Goal: Communication & Community: Answer question/provide support

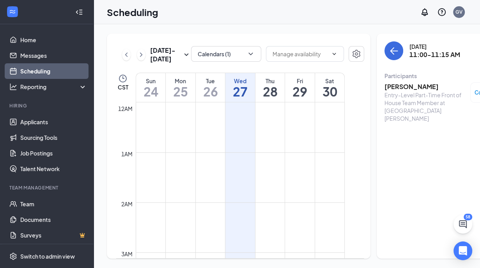
scroll to position [441, 0]
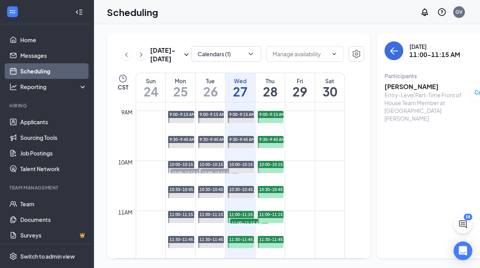
click at [243, 98] on h1 "27" at bounding box center [240, 91] width 30 height 13
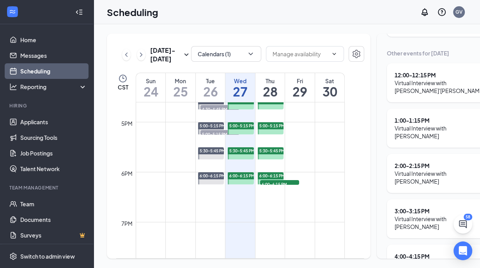
scroll to position [831, 0]
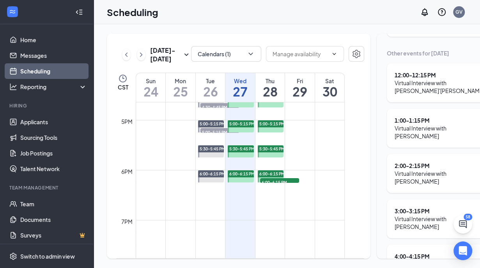
click at [274, 98] on h1 "28" at bounding box center [270, 91] width 30 height 13
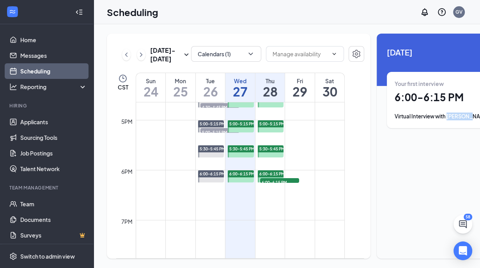
drag, startPoint x: 459, startPoint y: 105, endPoint x: 433, endPoint y: 106, distance: 25.8
click at [433, 112] on div "Virtual Interview with [PERSON_NAME]" at bounding box center [449, 116] width 108 height 8
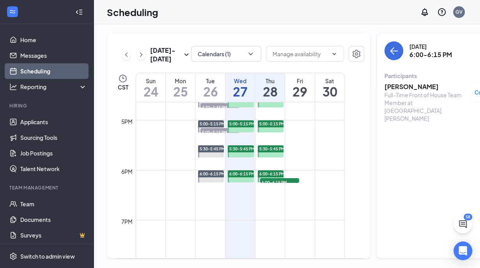
click at [387, 82] on h3 "[PERSON_NAME]" at bounding box center [426, 86] width 82 height 9
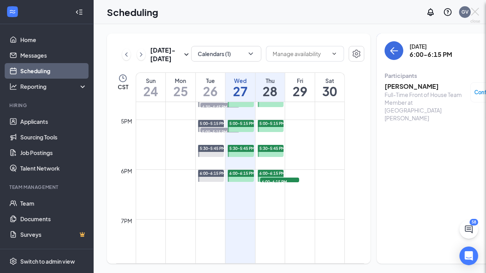
click at [387, 72] on div at bounding box center [243, 136] width 486 height 273
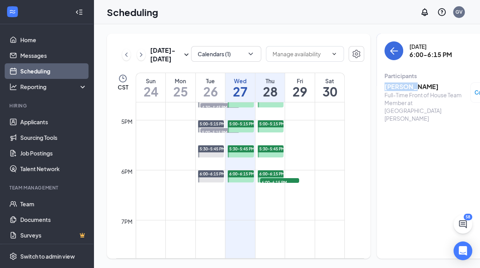
drag, startPoint x: 404, startPoint y: 80, endPoint x: 371, endPoint y: 79, distance: 33.6
click at [377, 79] on div "[DATE] 6:00-6:15 PM Participants [PERSON_NAME] Full-Time Front of House Team Me…" at bounding box center [449, 146] width 144 height 225
copy h3 "IFEOLUWA"
click at [241, 98] on h1 "27" at bounding box center [240, 91] width 30 height 13
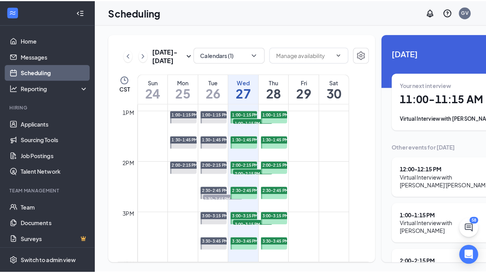
scroll to position [597, 0]
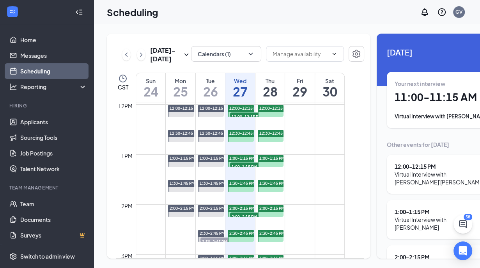
click at [403, 170] on div "Virtual Interview with [PERSON_NAME]'[PERSON_NAME]" at bounding box center [443, 178] width 96 height 16
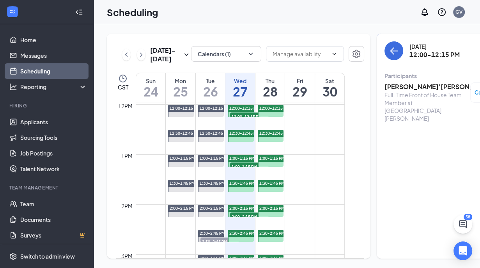
click at [389, 82] on h3 "[PERSON_NAME]'[PERSON_NAME]" at bounding box center [426, 86] width 82 height 9
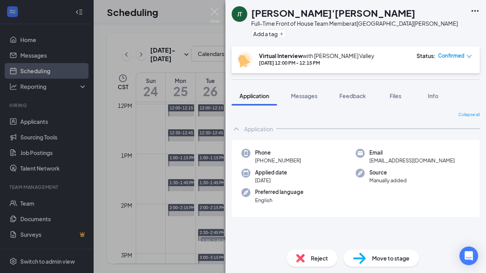
click at [213, 62] on div "[PERSON_NAME] [PERSON_NAME]'[PERSON_NAME] Full-Time Front of House Team Member …" at bounding box center [243, 136] width 486 height 273
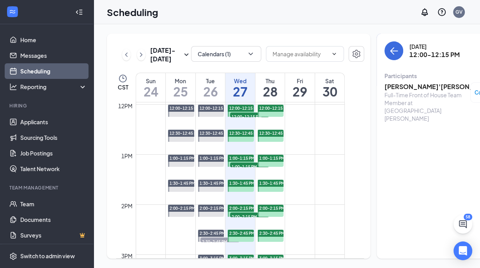
click at [421, 91] on div "Full-Time Front of House Team Member at [GEOGRAPHIC_DATA][PERSON_NAME]" at bounding box center [426, 106] width 82 height 31
click at [245, 120] on span "12:00-12:15 PM" at bounding box center [249, 116] width 39 height 8
click at [392, 82] on h3 "[PERSON_NAME]'[PERSON_NAME]" at bounding box center [426, 86] width 82 height 9
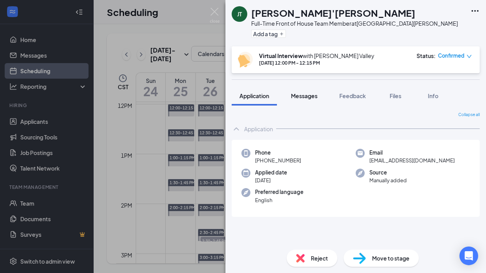
click at [303, 96] on span "Messages" at bounding box center [304, 95] width 27 height 7
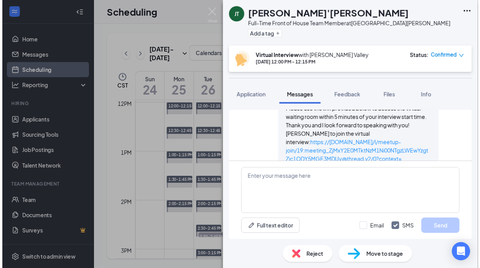
scroll to position [434, 0]
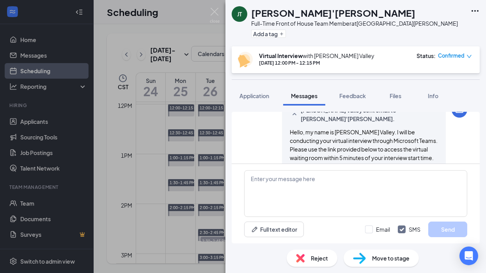
click at [194, 66] on div "[PERSON_NAME] [PERSON_NAME]'[PERSON_NAME] Full-Time Front of House Team Member …" at bounding box center [243, 136] width 486 height 273
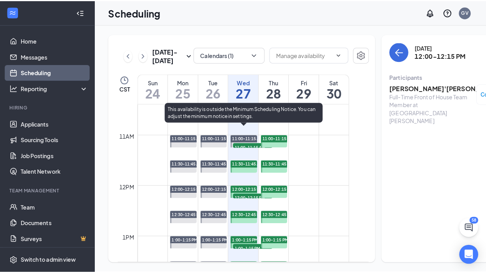
scroll to position [558, 0]
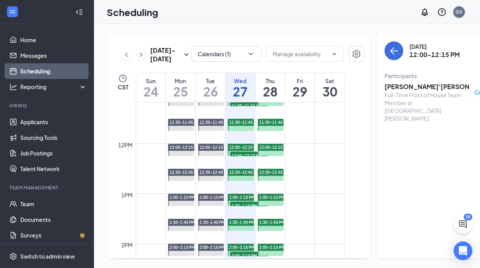
click at [241, 159] on span "12:00-12:15 PM" at bounding box center [249, 155] width 39 height 8
click at [388, 82] on h3 "[PERSON_NAME]'[PERSON_NAME]" at bounding box center [426, 86] width 82 height 9
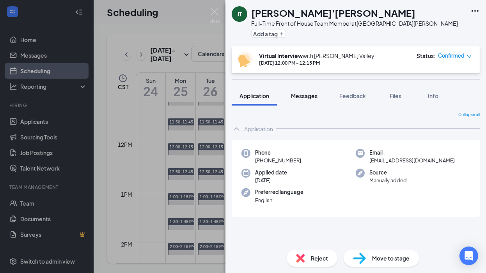
click at [300, 94] on span "Messages" at bounding box center [304, 95] width 27 height 7
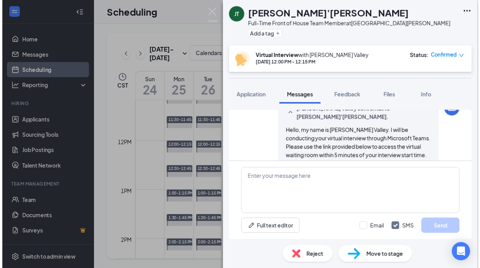
scroll to position [395, 0]
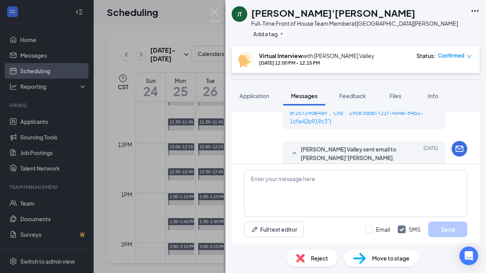
click at [249, 124] on div "[PERSON_NAME] Valley sent SMS to [PERSON_NAME]'[PERSON_NAME]. [DATE] Hello, my …" at bounding box center [355, 65] width 223 height 137
click at [155, 126] on div "[PERSON_NAME] [PERSON_NAME]'[PERSON_NAME] Full-Time Front of House Team Member …" at bounding box center [243, 136] width 486 height 273
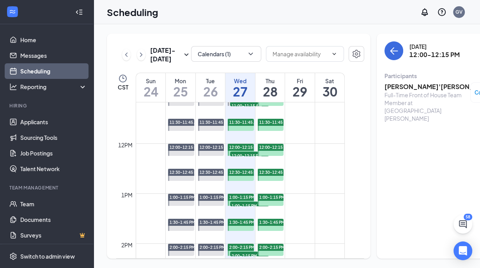
click at [236, 97] on h1 "27" at bounding box center [240, 91] width 30 height 13
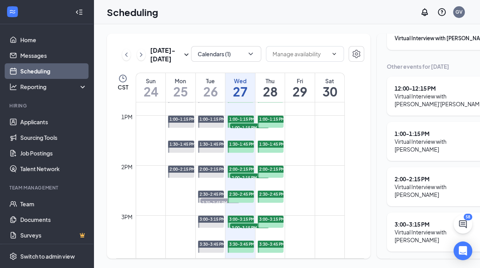
scroll to position [675, 0]
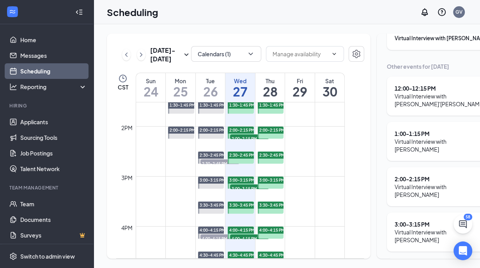
click at [240, 192] on span "3:00-3:15 PM" at bounding box center [249, 188] width 39 height 8
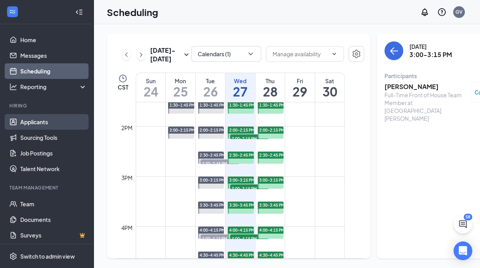
click at [32, 123] on link "Applicants" at bounding box center [53, 122] width 67 height 16
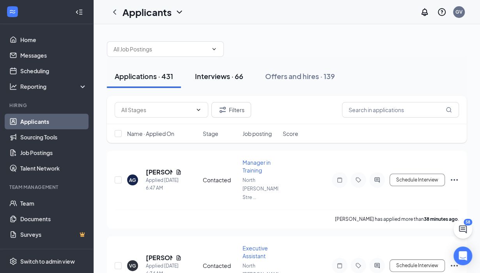
click at [228, 74] on div "Interviews · 66" at bounding box center [219, 76] width 48 height 10
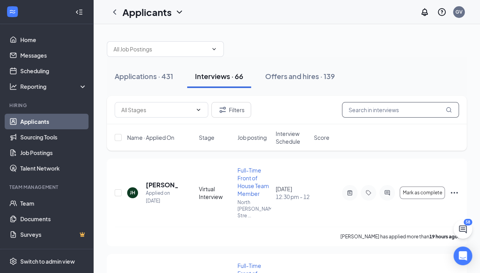
click at [370, 109] on input "text" at bounding box center [400, 110] width 117 height 16
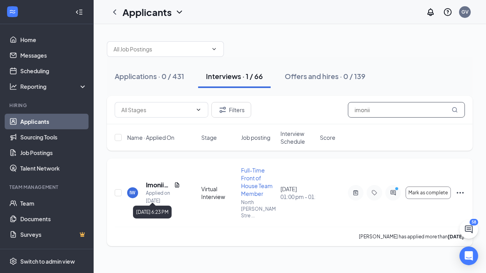
type input "imonii"
click at [153, 190] on div "Applied on [DATE]" at bounding box center [163, 198] width 34 height 16
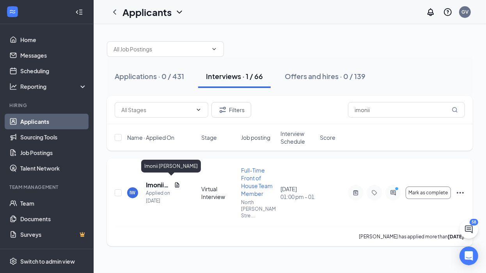
click at [156, 181] on h5 "Imonii [PERSON_NAME]" at bounding box center [158, 185] width 25 height 9
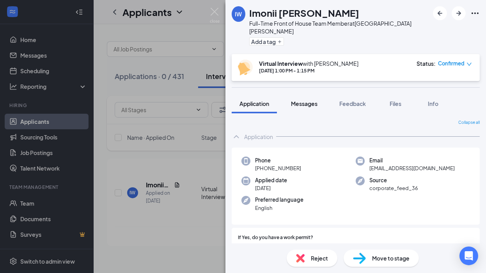
click at [306, 100] on span "Messages" at bounding box center [304, 103] width 27 height 7
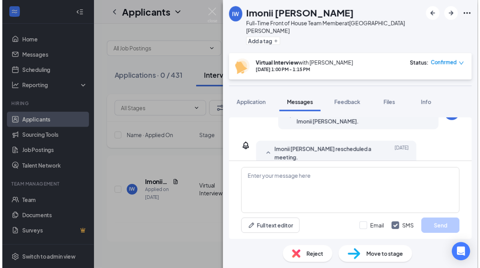
scroll to position [296, 0]
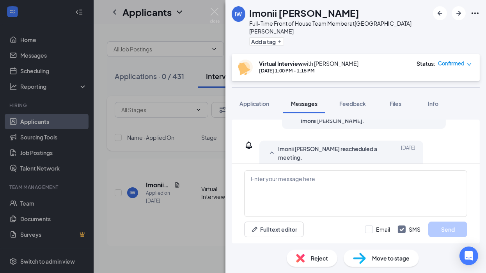
click at [165, 232] on div "IW [PERSON_NAME] Full-Time Front of House Team Member at [GEOGRAPHIC_DATA][PERS…" at bounding box center [243, 136] width 486 height 273
click at [177, 225] on div "IW [PERSON_NAME] Full-Time Front of House Team Member at [GEOGRAPHIC_DATA][PERS…" at bounding box center [243, 136] width 486 height 273
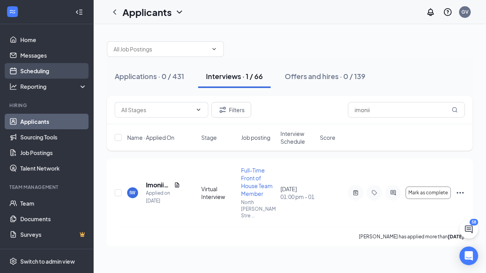
click at [40, 69] on link "Scheduling" at bounding box center [53, 71] width 67 height 16
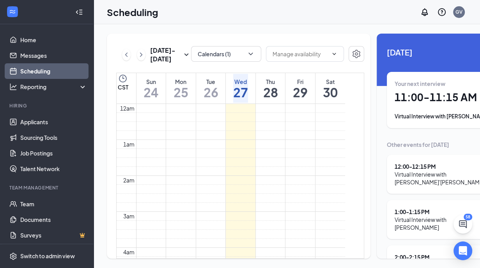
scroll to position [383, 0]
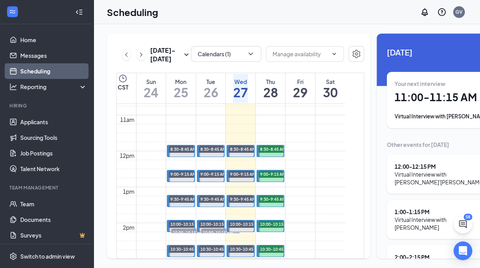
click at [270, 85] on div "Thu" at bounding box center [270, 82] width 15 height 8
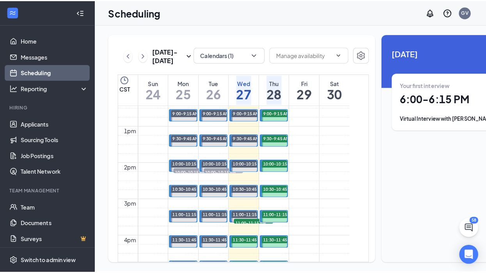
scroll to position [344, 0]
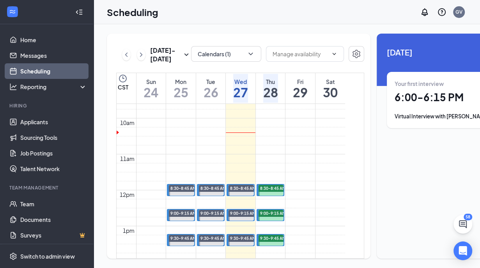
click at [30, 69] on link "Scheduling" at bounding box center [53, 71] width 67 height 16
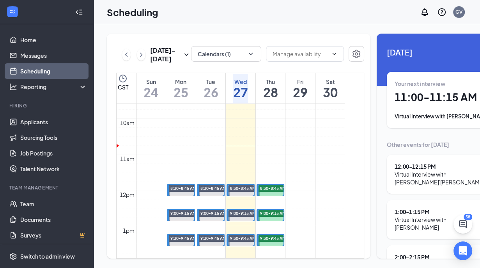
click at [243, 99] on h1 "27" at bounding box center [240, 91] width 15 height 13
click at [403, 98] on h1 "11:00 - 11:15 AM" at bounding box center [449, 96] width 108 height 13
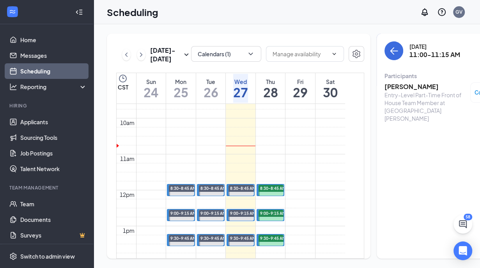
click at [385, 86] on h3 "[PERSON_NAME]" at bounding box center [426, 86] width 82 height 9
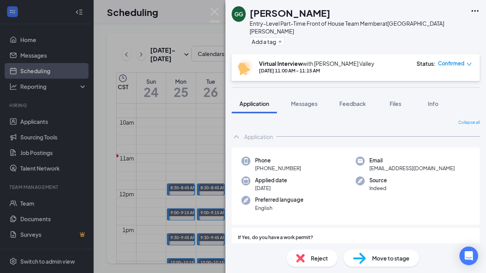
click at [204, 109] on div "GG [PERSON_NAME] Entry-Level Part-Time Front of House Team Member at [GEOGRAPHI…" at bounding box center [243, 136] width 486 height 273
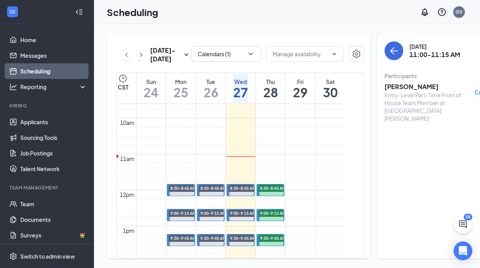
click at [243, 99] on h1 "27" at bounding box center [240, 91] width 15 height 13
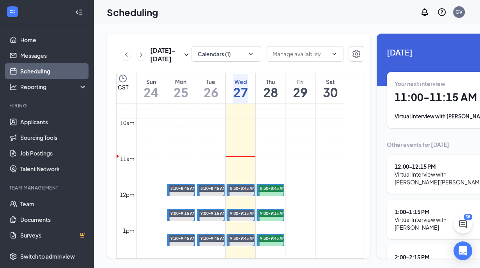
click at [427, 216] on div "Virtual Interview with [PERSON_NAME]" at bounding box center [443, 223] width 96 height 16
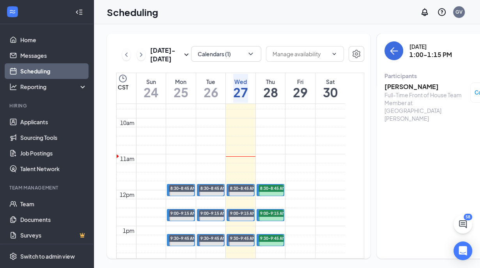
click at [396, 85] on h3 "[PERSON_NAME]" at bounding box center [426, 86] width 82 height 9
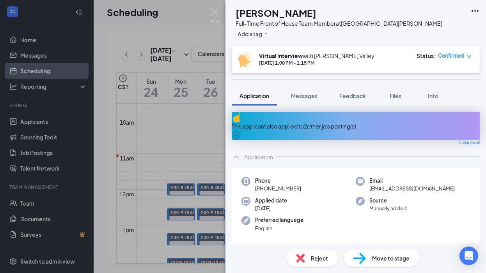
click at [299, 177] on div "Phone [PHONE_NUMBER]" at bounding box center [298, 185] width 114 height 16
click at [256, 98] on span "Application" at bounding box center [254, 95] width 30 height 7
click at [310, 98] on span "Messages" at bounding box center [304, 95] width 27 height 7
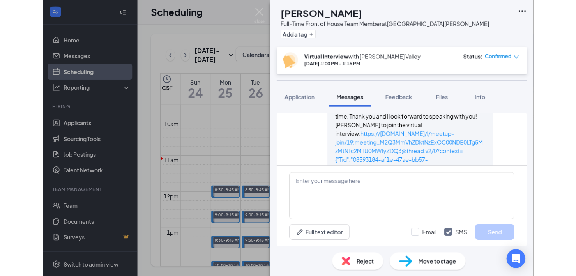
scroll to position [482, 0]
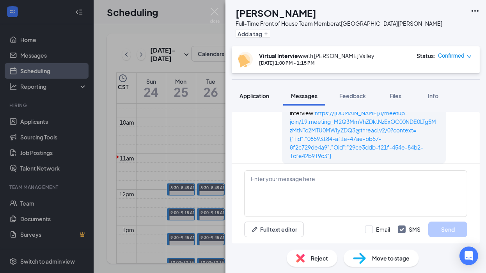
click at [257, 95] on span "Application" at bounding box center [254, 95] width 30 height 7
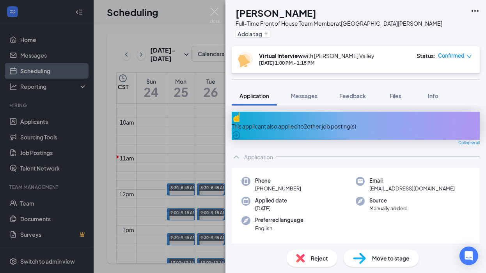
click at [217, 142] on div "RS [PERSON_NAME] Full-Time Front of House Team Member at [GEOGRAPHIC_DATA][PERS…" at bounding box center [243, 136] width 486 height 273
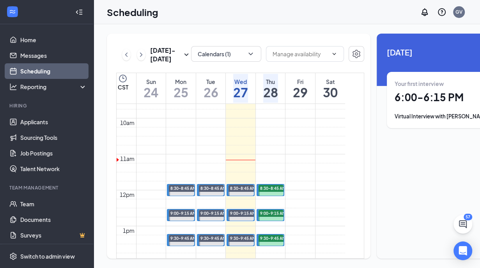
click at [238, 99] on h1 "27" at bounding box center [240, 91] width 15 height 13
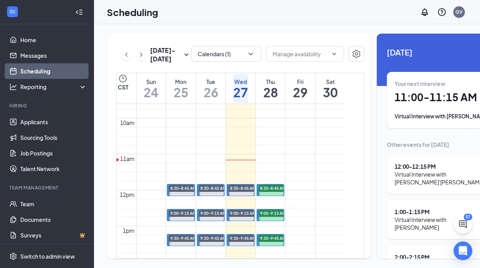
click at [415, 215] on div "1:00 - 1:15 PM" at bounding box center [443, 212] width 96 height 8
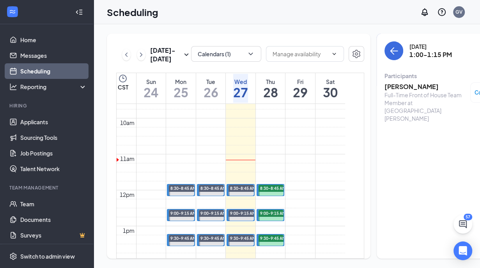
click at [390, 87] on h3 "[PERSON_NAME]" at bounding box center [426, 86] width 82 height 9
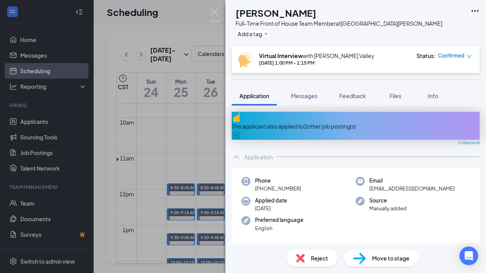
click at [77, 5] on div "RS [PERSON_NAME] Full-Time Front of House Team Member at [GEOGRAPHIC_DATA][PERS…" at bounding box center [243, 136] width 486 height 273
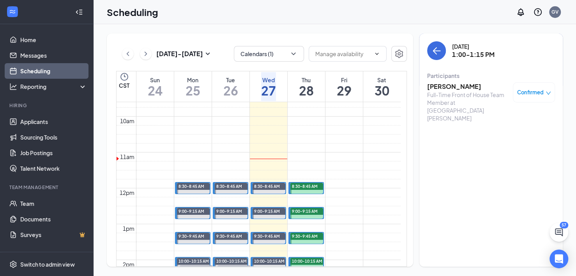
click at [268, 86] on h1 "27" at bounding box center [268, 90] width 15 height 13
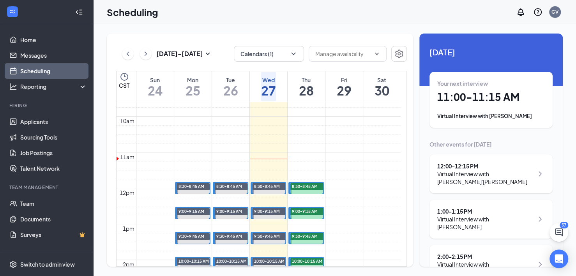
click at [469, 118] on div "Virtual Interview with [PERSON_NAME]" at bounding box center [492, 116] width 108 height 8
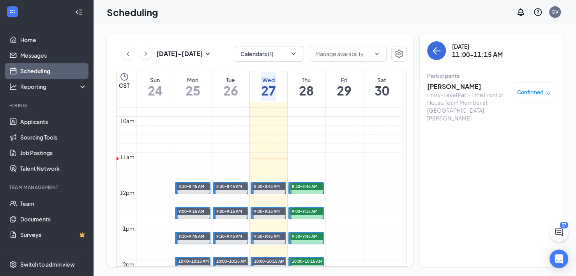
click at [447, 85] on h3 "[PERSON_NAME]" at bounding box center [468, 86] width 82 height 9
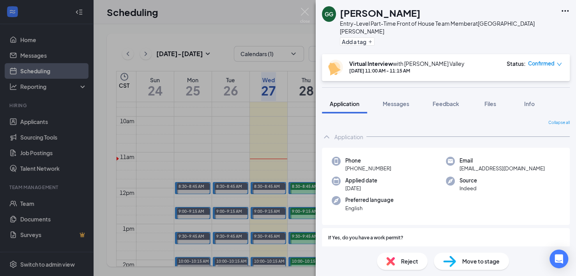
click at [269, 79] on div "GG [PERSON_NAME] Entry-Level Part-Time Front of House Team Member at [GEOGRAPHI…" at bounding box center [288, 138] width 576 height 276
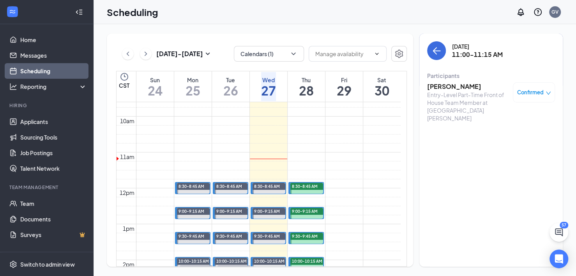
click at [272, 80] on div "Wed" at bounding box center [268, 80] width 15 height 8
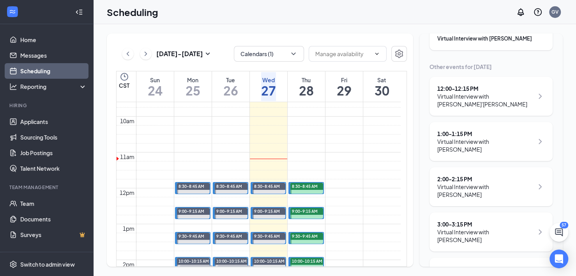
scroll to position [78, 0]
click at [480, 143] on div "Virtual Interview with [PERSON_NAME]" at bounding box center [486, 145] width 96 height 16
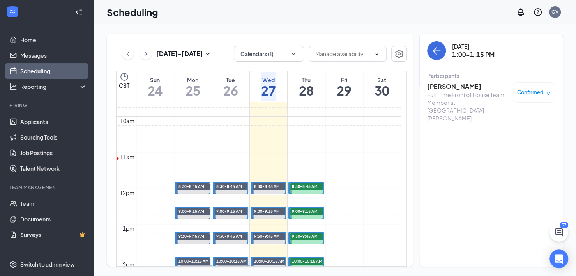
click at [455, 88] on h3 "[PERSON_NAME]" at bounding box center [468, 86] width 82 height 9
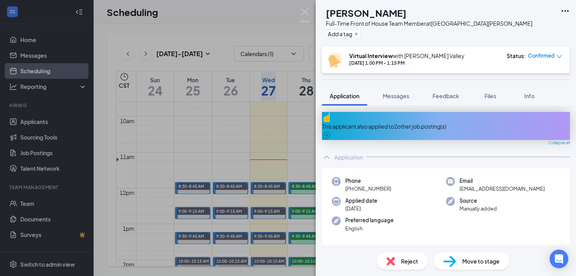
click at [264, 14] on div "RS [PERSON_NAME] Full-Time Front of House Team Member at [GEOGRAPHIC_DATA][PERS…" at bounding box center [288, 138] width 576 height 276
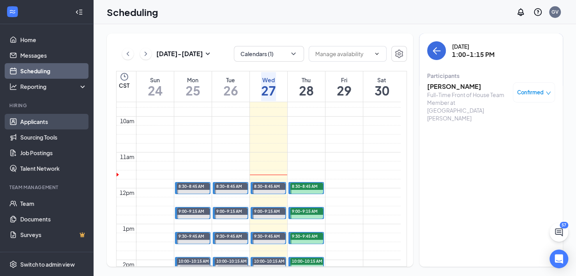
click at [47, 119] on link "Applicants" at bounding box center [53, 122] width 67 height 16
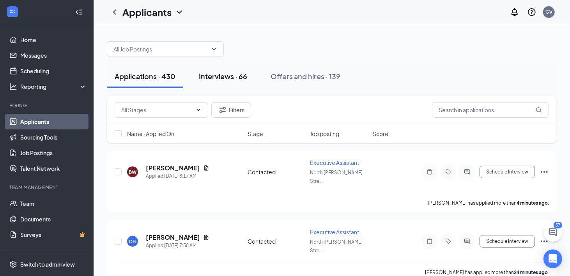
click at [236, 76] on div "Interviews · 66" at bounding box center [223, 76] width 48 height 10
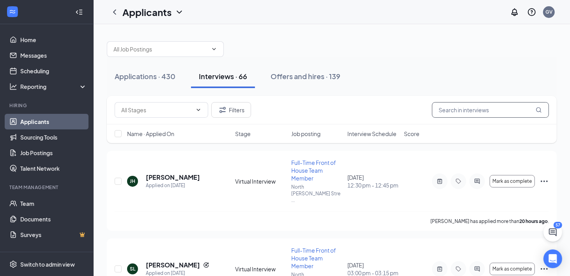
click at [448, 108] on input "text" at bounding box center [490, 110] width 117 height 16
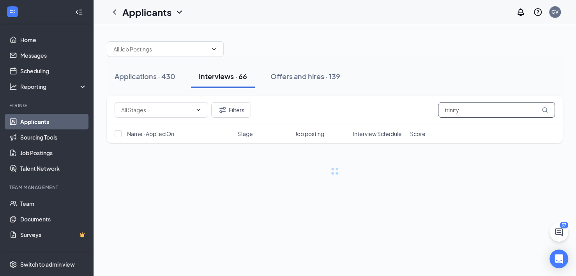
type input "trinity"
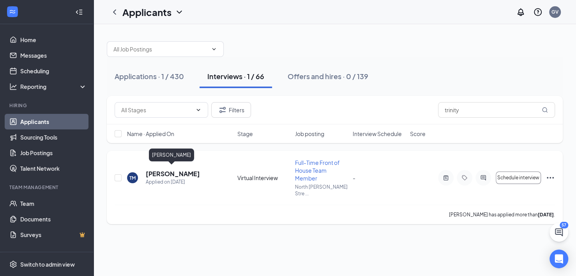
click at [170, 170] on h5 "[PERSON_NAME]" at bounding box center [173, 174] width 54 height 9
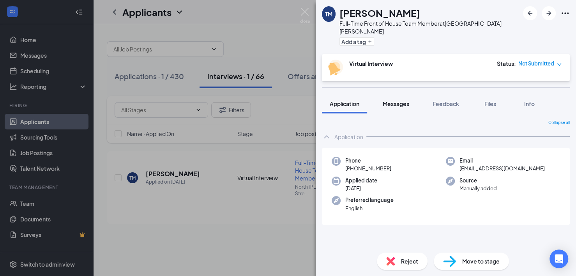
click at [399, 100] on span "Messages" at bounding box center [396, 103] width 27 height 7
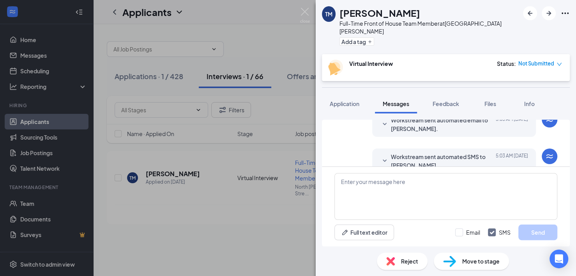
scroll to position [334, 0]
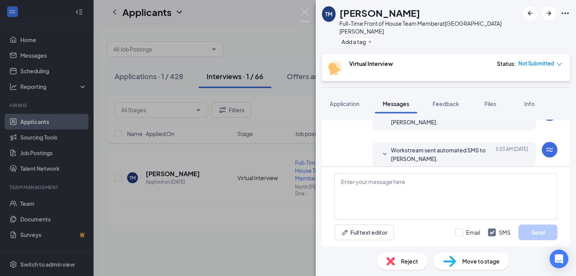
click at [380, 150] on icon "SmallChevronDown" at bounding box center [384, 154] width 9 height 9
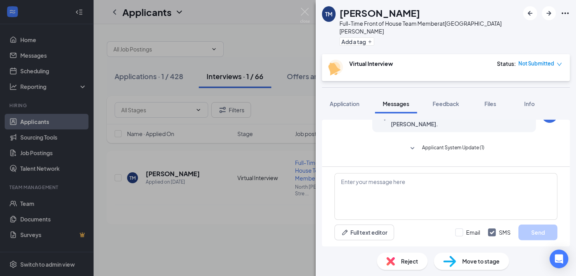
scroll to position [260, 0]
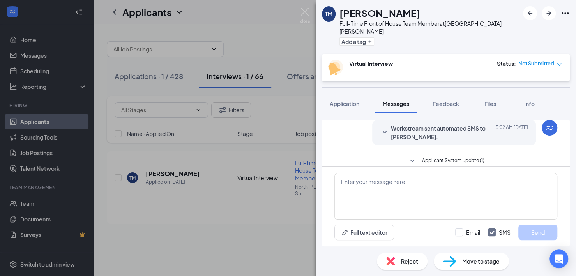
click at [411, 157] on icon "SmallChevronDown" at bounding box center [412, 161] width 9 height 9
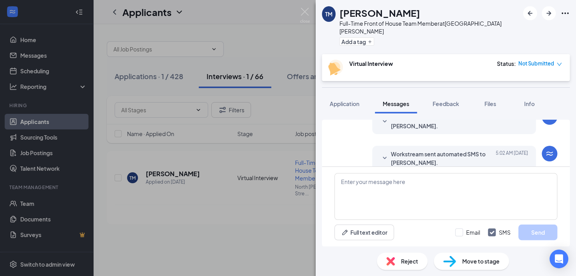
scroll to position [221, 0]
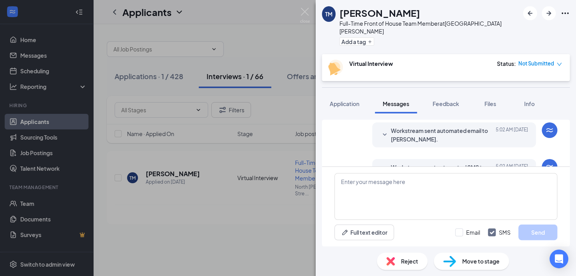
click at [380, 167] on icon "SmallChevronDown" at bounding box center [384, 171] width 9 height 9
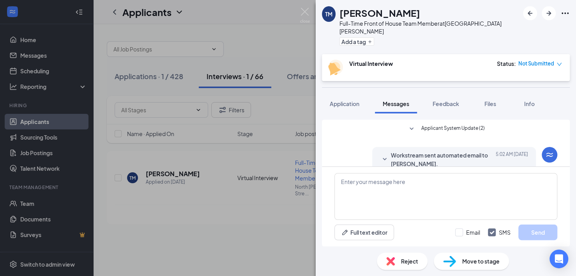
scroll to position [182, 0]
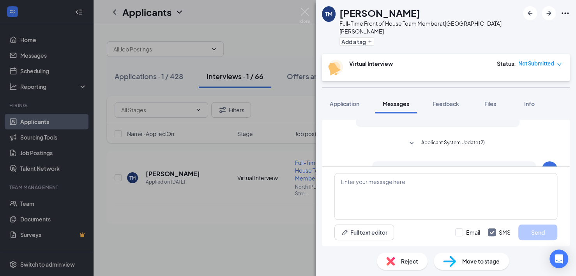
click at [380, 169] on icon "SmallChevronDown" at bounding box center [384, 173] width 9 height 9
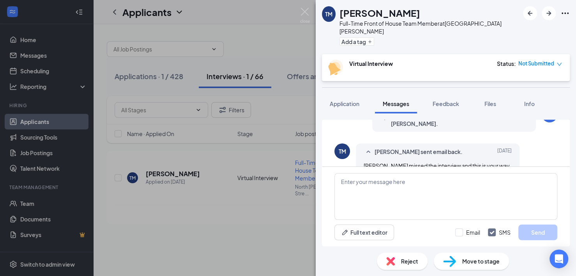
scroll to position [65, 0]
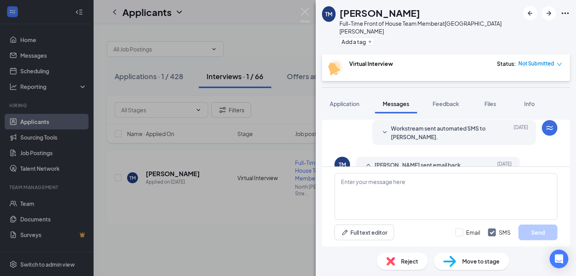
click at [380, 128] on icon "SmallChevronDown" at bounding box center [384, 132] width 9 height 9
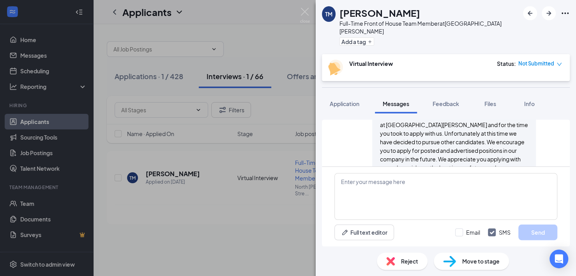
scroll to position [82, 0]
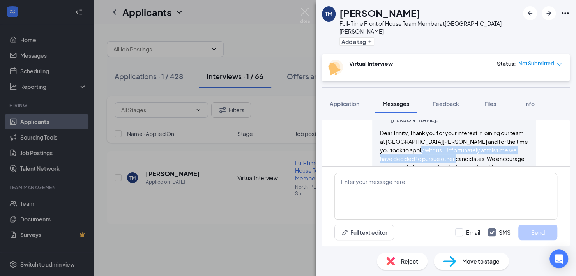
drag, startPoint x: 394, startPoint y: 141, endPoint x: 438, endPoint y: 150, distance: 44.9
click at [438, 150] on span "Dear Trinity, Thank you for your interest in joining our team at [GEOGRAPHIC_DA…" at bounding box center [454, 201] width 148 height 144
copy span "Unfortunately at this time we have decided to pursue other candidates"
click at [41, 67] on div "TM [PERSON_NAME] Full-Time Front of House Team Member at [GEOGRAPHIC_DATA][PERS…" at bounding box center [288, 138] width 576 height 276
click at [42, 69] on div "TM [PERSON_NAME] Full-Time Front of House Team Member at [GEOGRAPHIC_DATA][PERS…" at bounding box center [288, 138] width 576 height 276
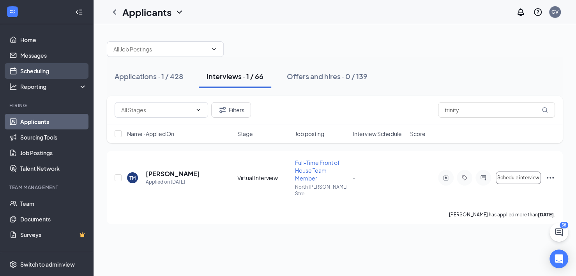
click at [37, 73] on link "Scheduling" at bounding box center [53, 71] width 67 height 16
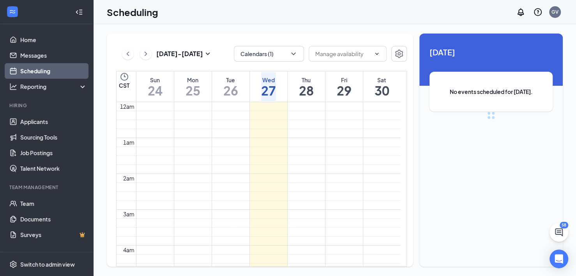
scroll to position [383, 0]
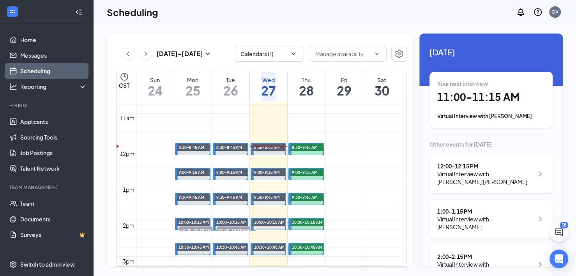
click at [274, 84] on h1 "27" at bounding box center [268, 90] width 15 height 13
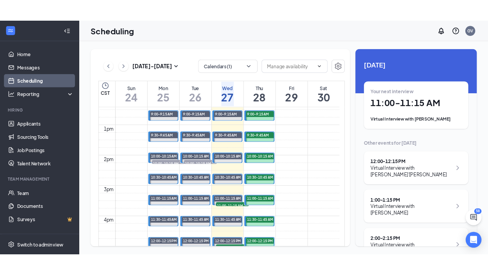
scroll to position [461, 0]
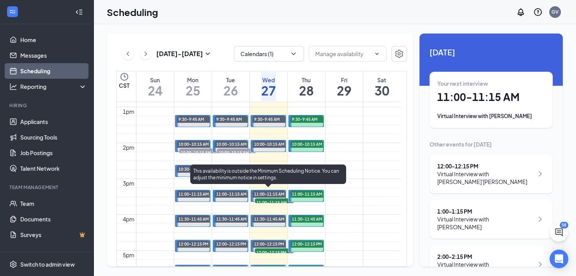
click at [277, 199] on span "11:00-11:15 AM" at bounding box center [274, 203] width 39 height 8
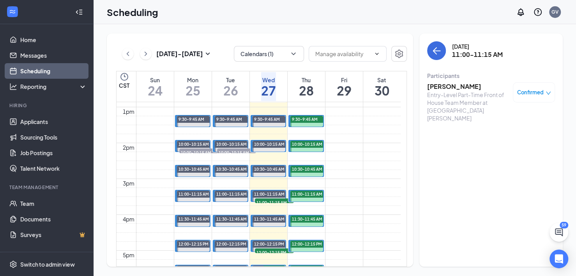
click at [480, 138] on div "[DATE] 11:00-11:15 AM Participants [PERSON_NAME] Entry-Level Part-Time Front of…" at bounding box center [492, 150] width 144 height 233
click at [480, 137] on div "[DATE] 11:00-11:15 AM Participants [PERSON_NAME] Entry-Level Part-Time Front of…" at bounding box center [492, 150] width 144 height 233
click at [480, 144] on div "[DATE] 11:00-11:15 AM Participants [PERSON_NAME] Entry-Level Part-Time Front of…" at bounding box center [492, 150] width 144 height 233
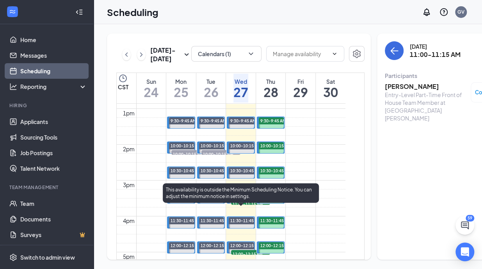
click at [239, 199] on div "11:00-11:15 AM" at bounding box center [241, 195] width 25 height 7
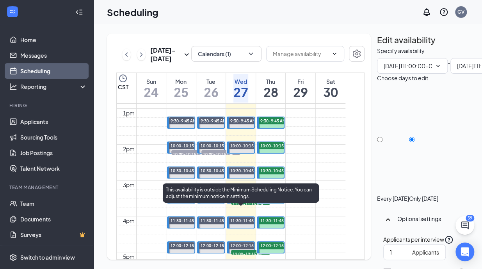
click at [240, 208] on span "11:00-11:15 AM" at bounding box center [250, 204] width 39 height 8
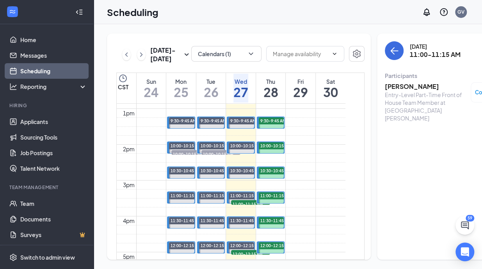
click at [392, 84] on h3 "[PERSON_NAME]" at bounding box center [426, 86] width 82 height 9
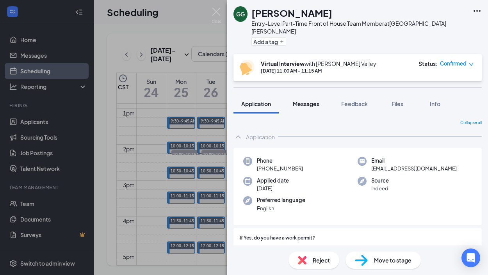
click at [313, 100] on span "Messages" at bounding box center [306, 103] width 27 height 7
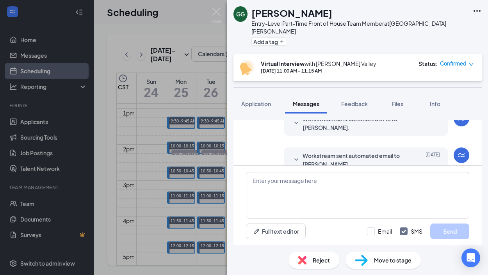
scroll to position [517, 0]
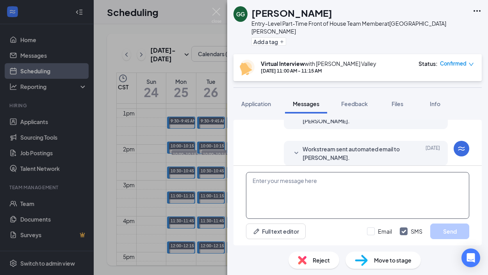
click at [318, 197] on textarea at bounding box center [357, 195] width 223 height 47
paste textarea "Good morning, [PERSON_NAME], my name is [PERSON_NAME] and I will be conducting …"
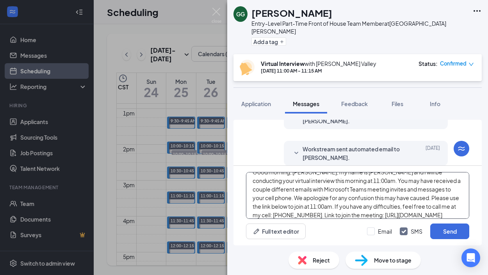
scroll to position [9, 0]
type textarea "Good morning, [PERSON_NAME], my name is [PERSON_NAME] and I will be conducting …"
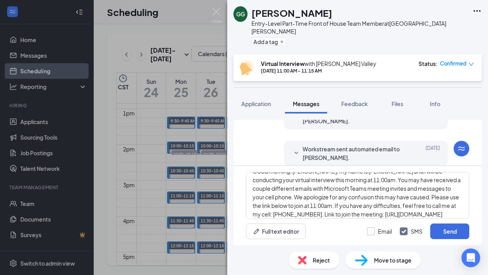
click at [369, 230] on input "Email" at bounding box center [379, 231] width 25 height 8
checkbox input "true"
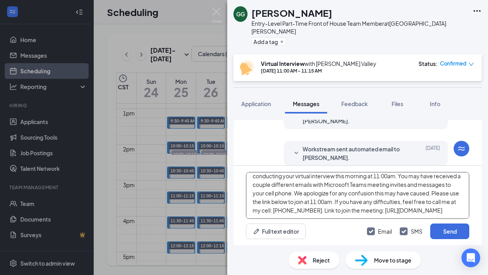
scroll to position [43, 0]
click at [439, 229] on button "Send" at bounding box center [449, 231] width 39 height 16
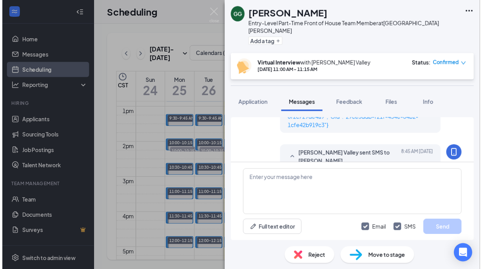
scroll to position [714, 0]
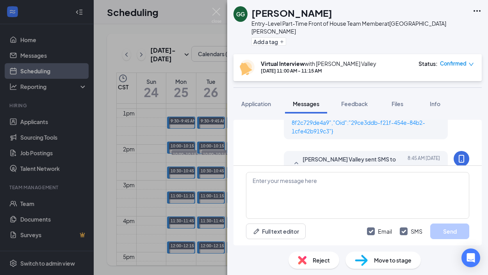
click at [150, 176] on div "GG [PERSON_NAME] Entry-Level Part-Time Front of House Team Member at [GEOGRAPHI…" at bounding box center [244, 137] width 488 height 275
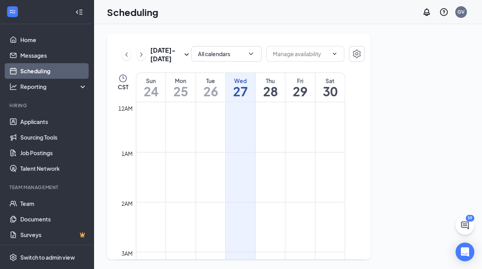
scroll to position [383, 0]
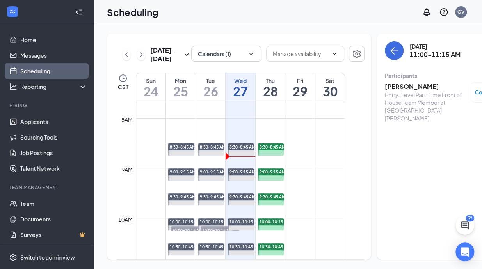
click at [239, 85] on div "Wed" at bounding box center [240, 81] width 30 height 8
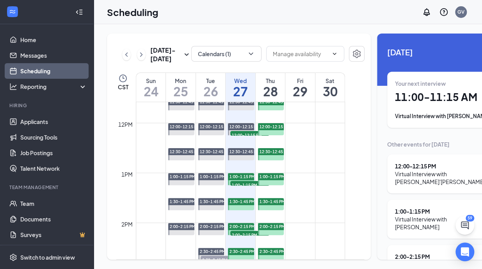
scroll to position [617, 0]
